Goal: Task Accomplishment & Management: Manage account settings

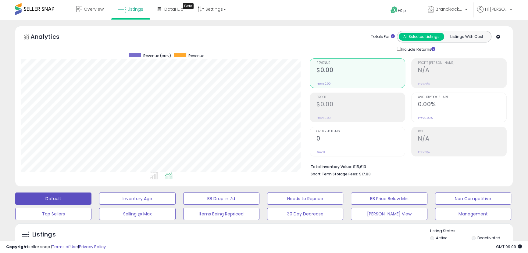
scroll to position [125, 288]
click at [282, 224] on div "Listings Active" at bounding box center [264, 237] width 498 height 28
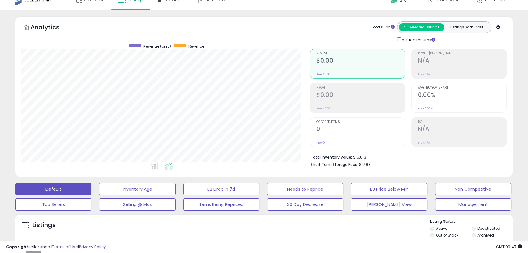
scroll to position [0, 0]
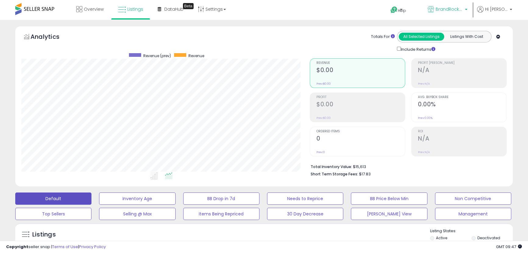
click at [453, 8] on span "BrandRocket MX" at bounding box center [449, 9] width 27 height 6
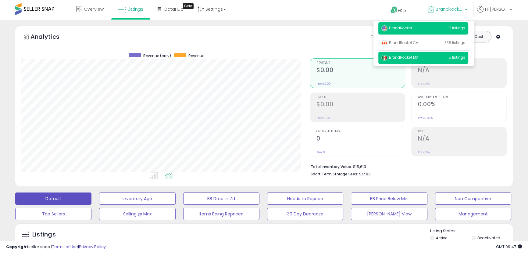
click at [423, 32] on p "BrandRocket 11 listings" at bounding box center [423, 28] width 90 height 12
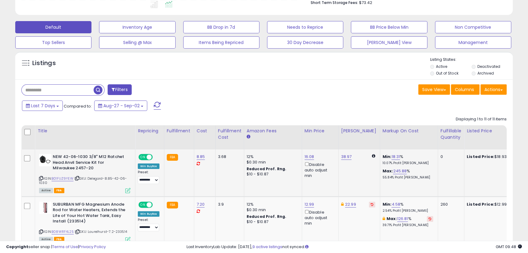
scroll to position [194, 0]
